Goal: Book appointment/travel/reservation

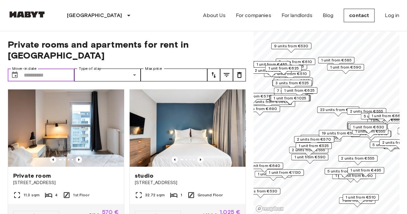
click at [37, 68] on input "Move-in date" at bounding box center [49, 74] width 50 height 13
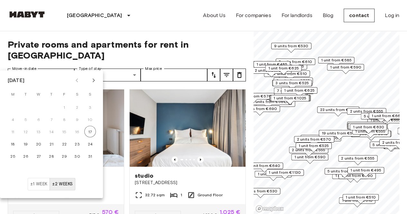
click at [92, 82] on icon "Next month" at bounding box center [94, 81] width 8 height 8
click at [12, 109] on button "1" at bounding box center [13, 107] width 12 height 12
type input "**********"
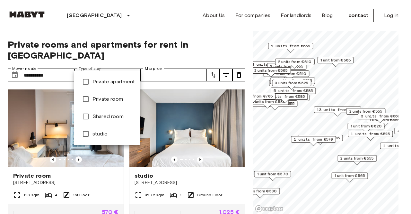
type input "**********"
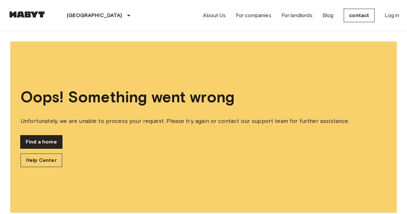
click at [49, 141] on font "Find a home" at bounding box center [41, 142] width 31 height 6
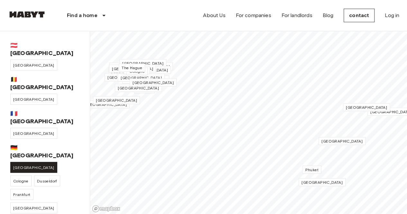
click at [13, 165] on font "[GEOGRAPHIC_DATA]" at bounding box center [33, 167] width 41 height 5
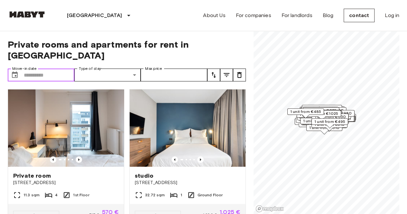
click at [50, 68] on input "Move-in date" at bounding box center [49, 74] width 50 height 13
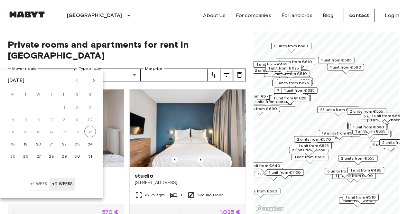
click at [91, 80] on icon "Next month" at bounding box center [94, 81] width 8 height 8
click at [13, 106] on font "1" at bounding box center [12, 106] width 1 height 5
type input "**********"
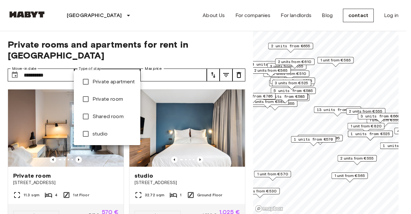
type input "**********"
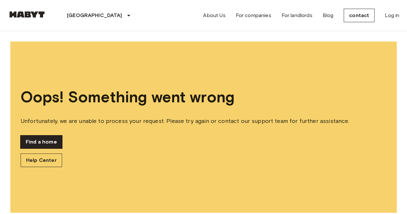
click at [47, 142] on font "Find a home" at bounding box center [41, 142] width 31 height 6
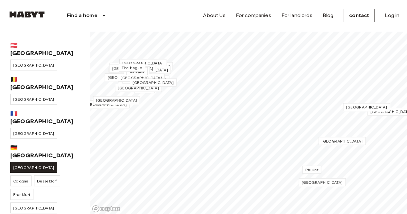
click at [22, 165] on font "[GEOGRAPHIC_DATA]" at bounding box center [33, 167] width 41 height 5
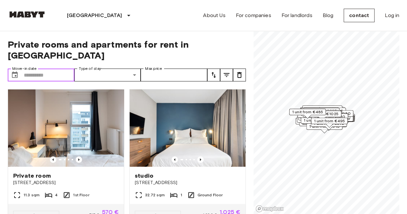
click at [58, 68] on input "Move-in date" at bounding box center [49, 74] width 50 height 13
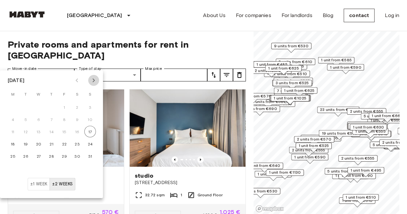
click at [92, 81] on icon "Next month" at bounding box center [94, 81] width 8 height 8
click at [14, 106] on button "1" at bounding box center [13, 107] width 12 height 12
type input "**********"
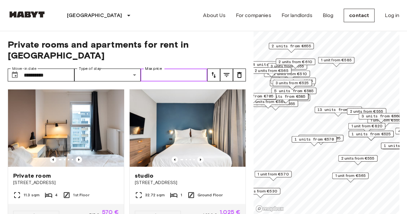
click at [176, 68] on input "Max price" at bounding box center [173, 74] width 67 height 13
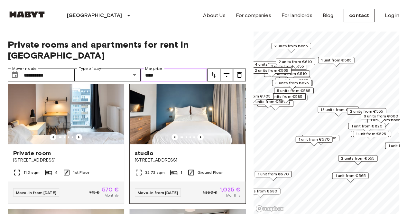
scroll to position [32, 0]
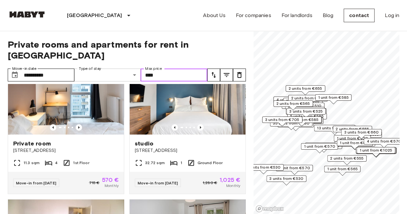
type input "****"
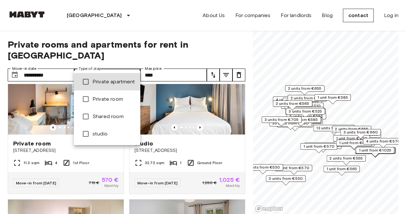
type input "******"
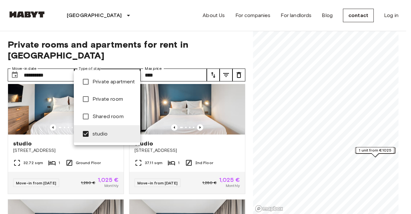
click at [163, 30] on div at bounding box center [205, 107] width 411 height 214
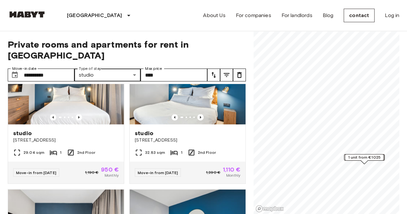
scroll to position [579, 0]
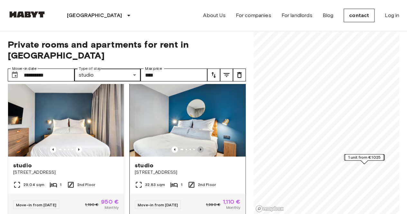
click at [197, 148] on icon "Previous image" at bounding box center [200, 149] width 6 height 6
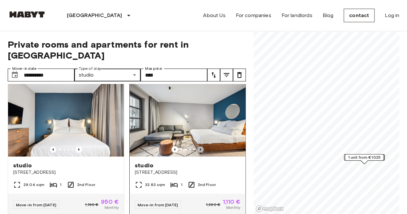
click at [197, 148] on icon "Previous image" at bounding box center [200, 149] width 6 height 6
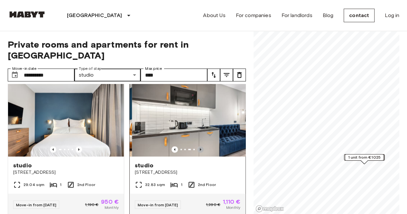
click at [197, 148] on icon "Previous image" at bounding box center [200, 149] width 6 height 6
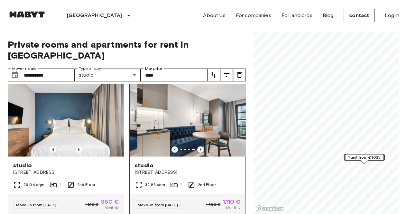
click at [198, 149] on icon "Previous image" at bounding box center [200, 149] width 6 height 6
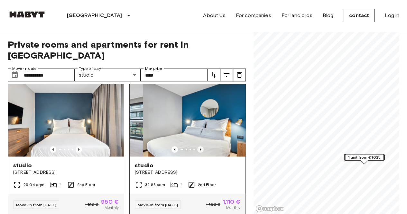
click at [198, 149] on icon "Previous image" at bounding box center [200, 149] width 6 height 6
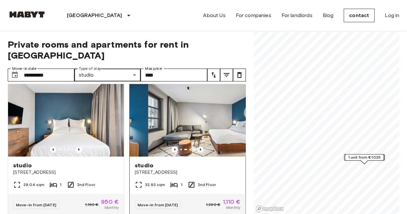
click at [198, 149] on icon "Previous image" at bounding box center [200, 149] width 6 height 6
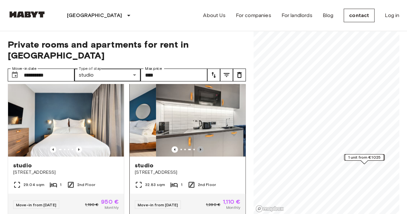
click at [198, 149] on icon "Previous image" at bounding box center [200, 149] width 6 height 6
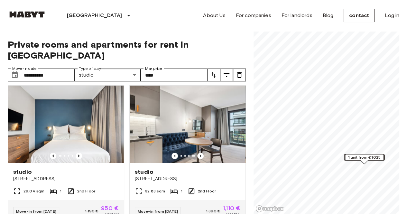
scroll to position [669, 0]
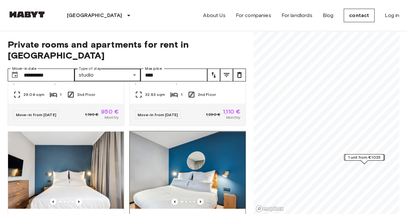
click at [186, 167] on img at bounding box center [188, 169] width 116 height 77
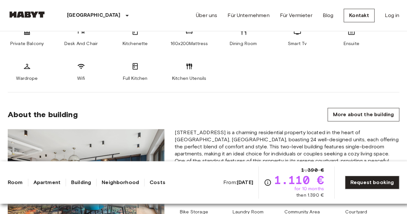
scroll to position [321, 0]
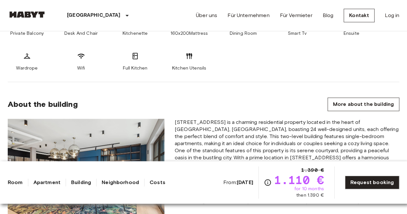
click at [302, 189] on span "for 10 months" at bounding box center [309, 188] width 30 height 6
click at [303, 189] on span "for 10 months" at bounding box center [309, 188] width 30 height 6
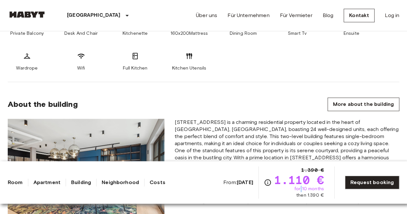
click at [303, 189] on span "for 10 months" at bounding box center [309, 188] width 30 height 6
click at [240, 185] on b "Sep 7 2025" at bounding box center [245, 182] width 16 height 6
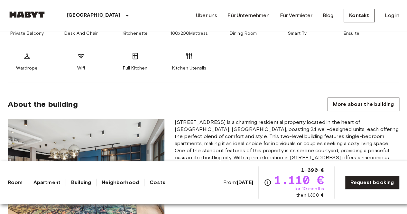
click at [240, 185] on b "Sep 7 2025" at bounding box center [245, 182] width 16 height 6
click at [361, 180] on link "Request booking" at bounding box center [372, 183] width 54 height 14
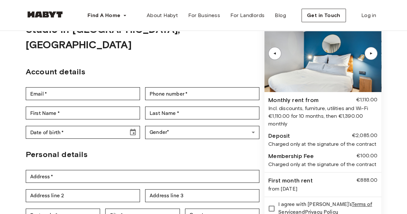
scroll to position [64, 0]
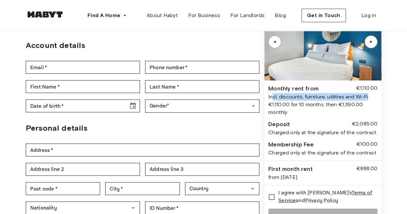
drag, startPoint x: 272, startPoint y: 87, endPoint x: 380, endPoint y: 88, distance: 108.0
click at [380, 88] on div "▲ ▲ Monthly rent from €1,110.00 Incl. discounts, furniture, utilities and Wi-Fi…" at bounding box center [322, 116] width 117 height 226
click at [321, 120] on div "Deposit €2,085.00" at bounding box center [322, 124] width 109 height 9
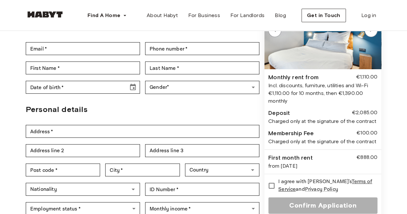
scroll to position [96, 0]
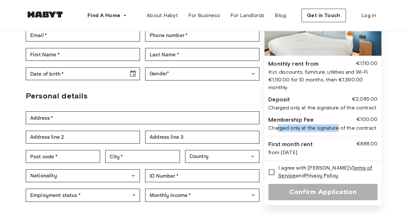
drag, startPoint x: 278, startPoint y: 112, endPoint x: 345, endPoint y: 112, distance: 67.5
click at [345, 124] on div "Charged only at the signature of the contract" at bounding box center [322, 128] width 109 height 8
drag, startPoint x: 287, startPoint y: 137, endPoint x: 320, endPoint y: 137, distance: 32.8
click at [320, 149] on div "from Sep 7, 2025" at bounding box center [322, 153] width 109 height 8
click at [346, 149] on div "from Sep 7, 2025" at bounding box center [322, 153] width 109 height 8
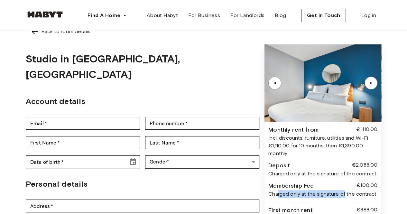
scroll to position [0, 0]
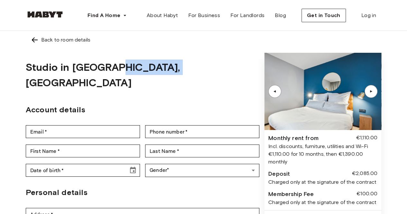
drag, startPoint x: 185, startPoint y: 73, endPoint x: 106, endPoint y: 70, distance: 79.1
click at [106, 70] on div "Studio in Berlin, Rummelsburg" at bounding box center [142, 75] width 233 height 45
copy h1 "Rummelsburg"
click at [242, 52] on div "Back to room details Studio in Berlin, Rummelsburg Account details Email   * Em…" at bounding box center [203, 168] width 355 height 274
